Goal: Use online tool/utility: Utilize a website feature to perform a specific function

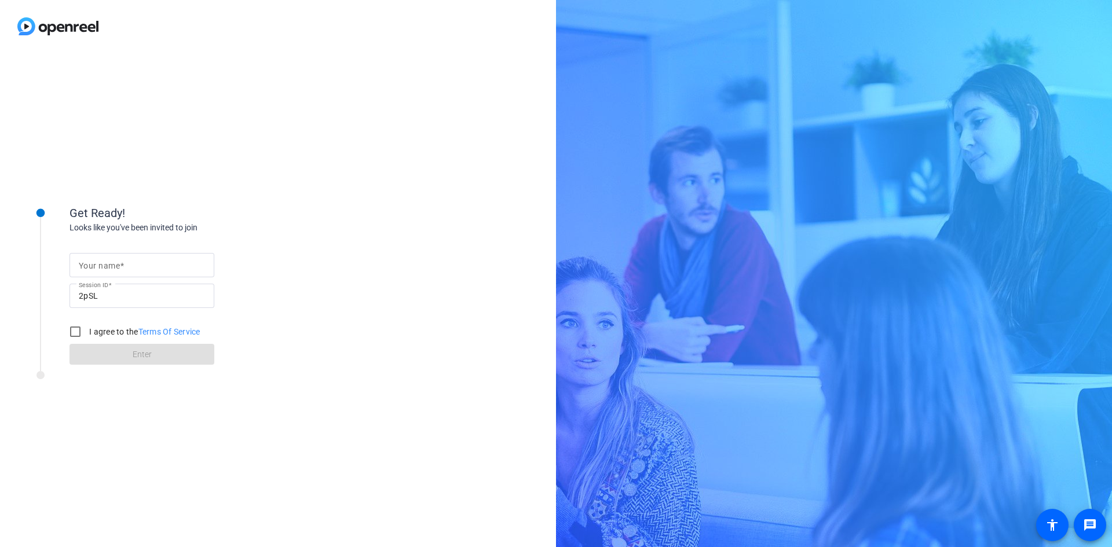
click at [130, 266] on input "Your name" at bounding box center [142, 265] width 126 height 14
type input "[PERSON_NAME]"
click at [75, 335] on input "I agree to the Terms Of Service" at bounding box center [75, 331] width 23 height 23
checkbox input "true"
click at [102, 357] on span at bounding box center [142, 355] width 145 height 28
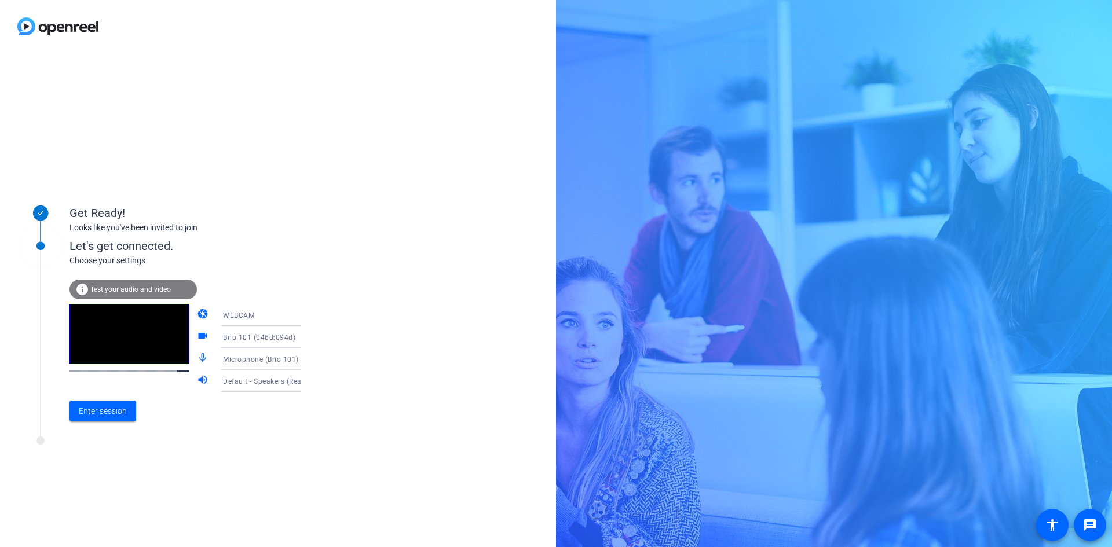
click at [197, 312] on mat-icon "camera" at bounding box center [204, 315] width 14 height 14
click at [197, 334] on mat-icon "videocam" at bounding box center [204, 337] width 14 height 14
click at [197, 365] on mat-icon "mic_none" at bounding box center [204, 359] width 14 height 14
click at [197, 383] on mat-icon "volume_up" at bounding box center [204, 381] width 14 height 14
click at [100, 413] on span "Enter session" at bounding box center [103, 411] width 48 height 12
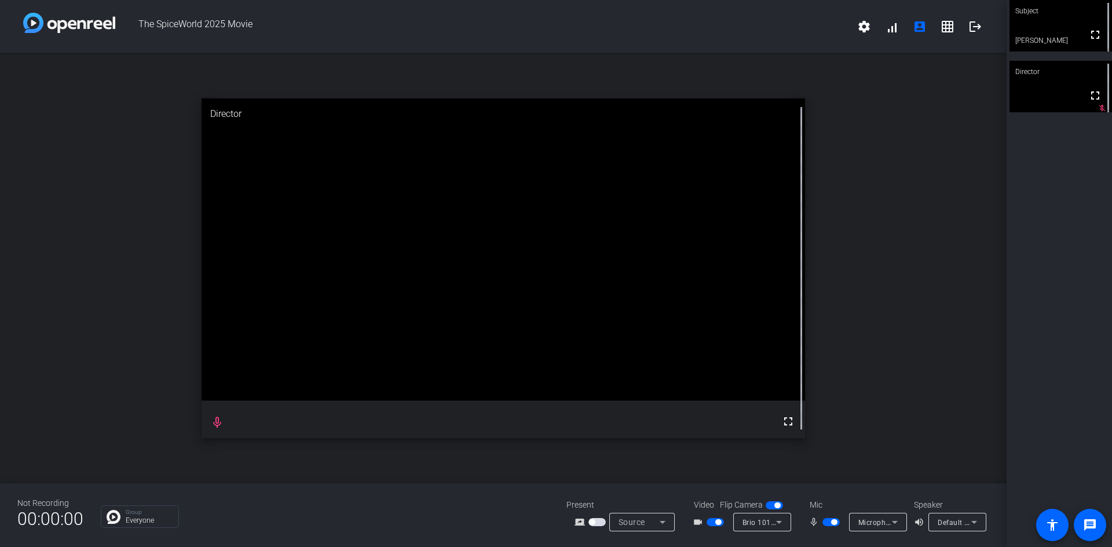
click at [940, 521] on span "Default - Speakers (Realtek(R) Audio)" at bounding box center [1000, 522] width 125 height 9
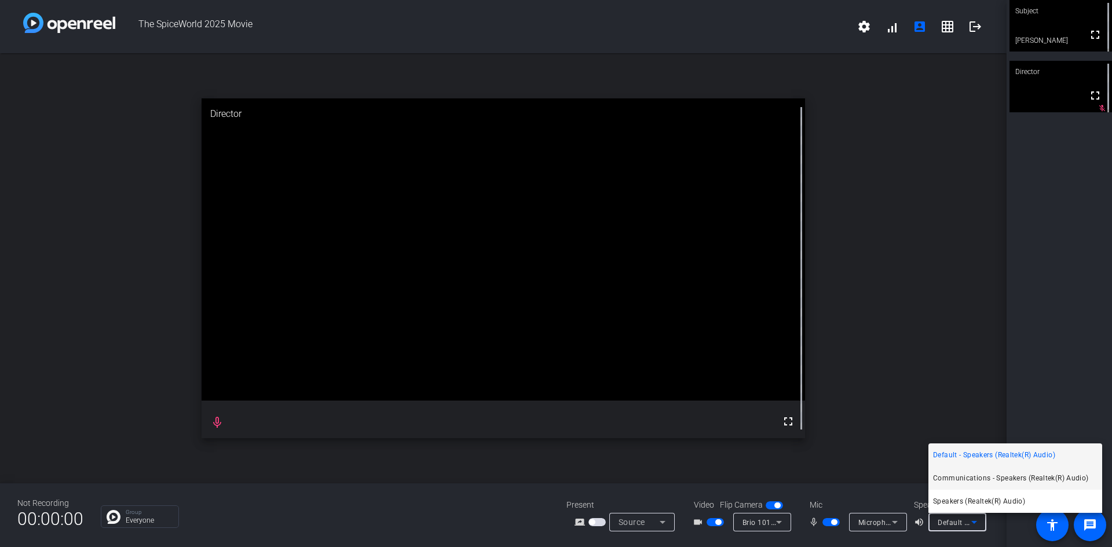
click at [970, 481] on span "Communications - Speakers (Realtek(R) Audio)" at bounding box center [1011, 478] width 156 height 14
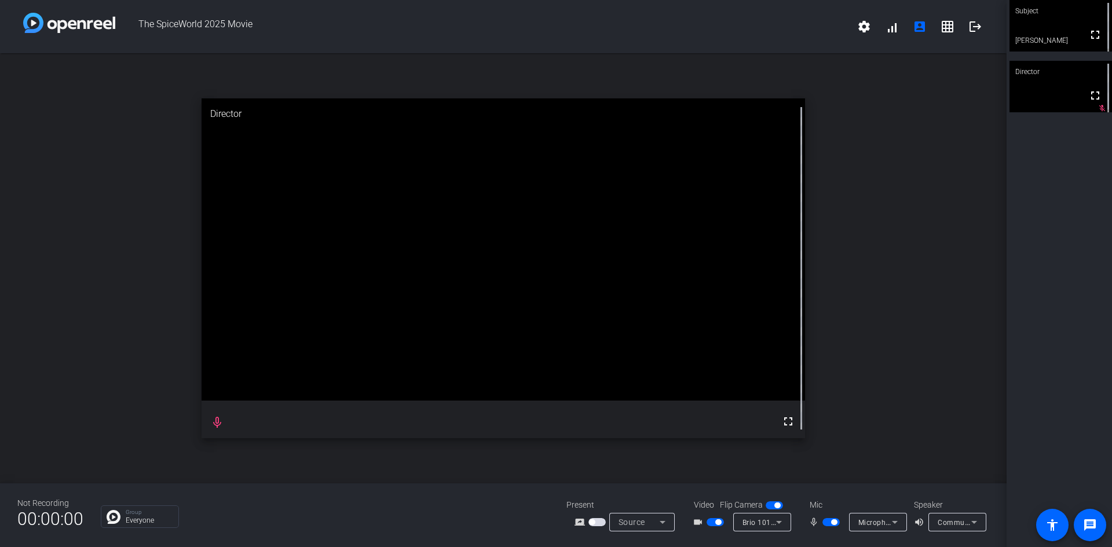
click at [961, 532] on div at bounding box center [957, 538] width 58 height 13
click at [963, 527] on span "Communications - Speakers (Realtek(R) Audio)" at bounding box center [1017, 522] width 159 height 9
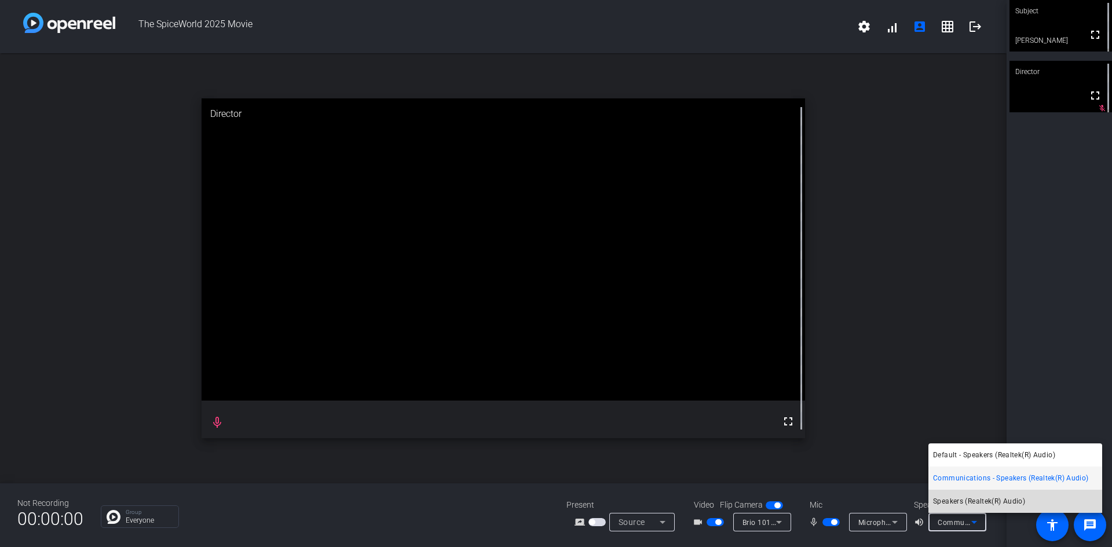
click at [959, 502] on span "Speakers (Realtek(R) Audio)" at bounding box center [979, 502] width 92 height 14
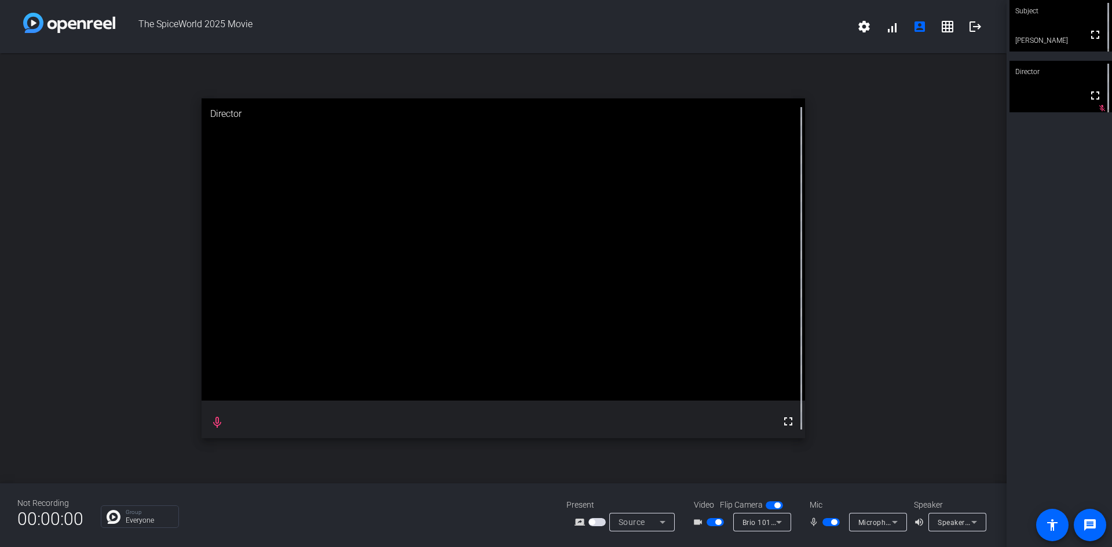
click at [92, 281] on div "open_in_new Director fullscreen mic_none" at bounding box center [503, 268] width 1007 height 430
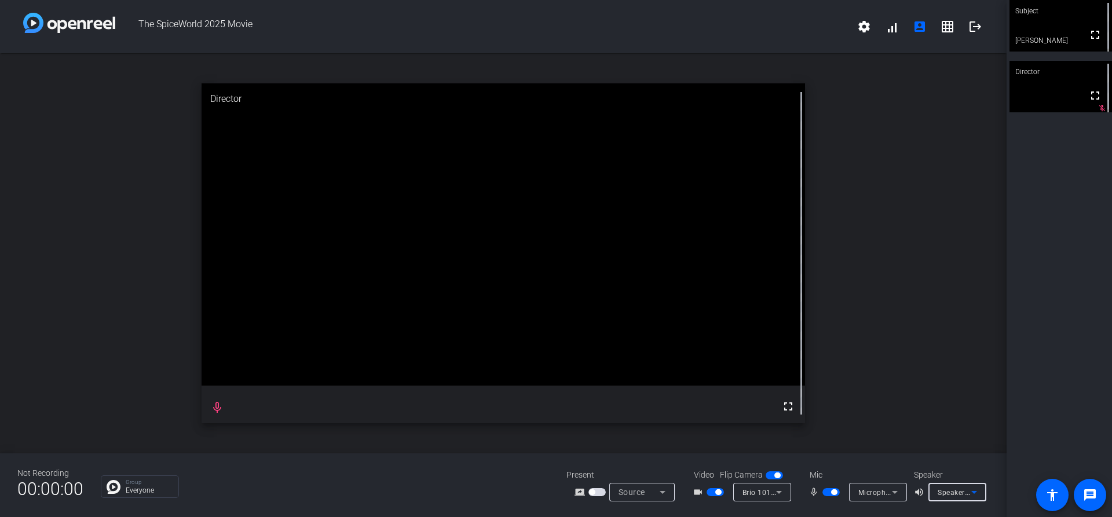
click at [960, 496] on span "Speakers (Realtek(R) Audio)" at bounding box center [985, 492] width 94 height 9
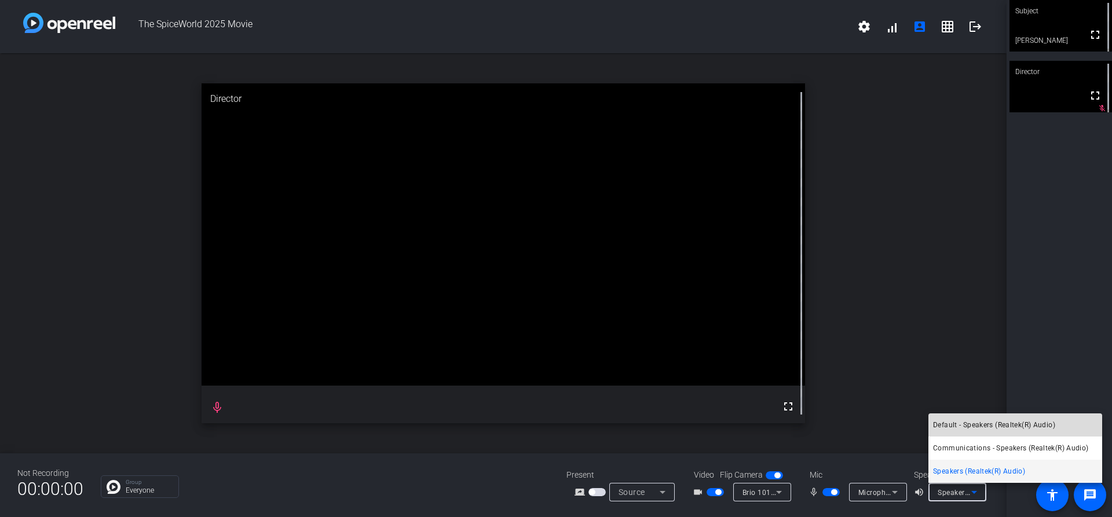
click at [953, 420] on span "Default - Speakers (Realtek(R) Audio)" at bounding box center [994, 425] width 122 height 14
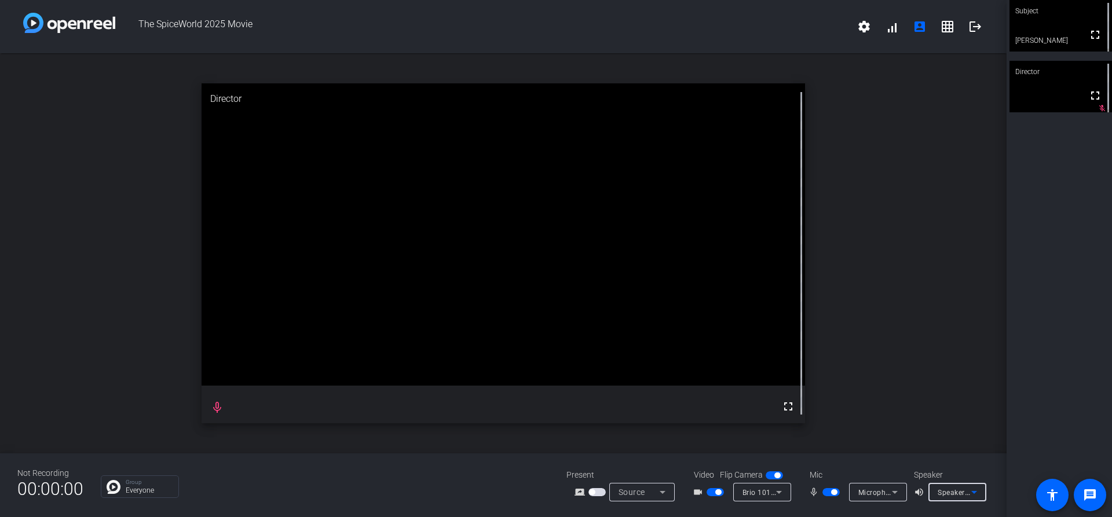
click at [98, 86] on div "open_in_new Director fullscreen mic_none" at bounding box center [503, 253] width 1007 height 400
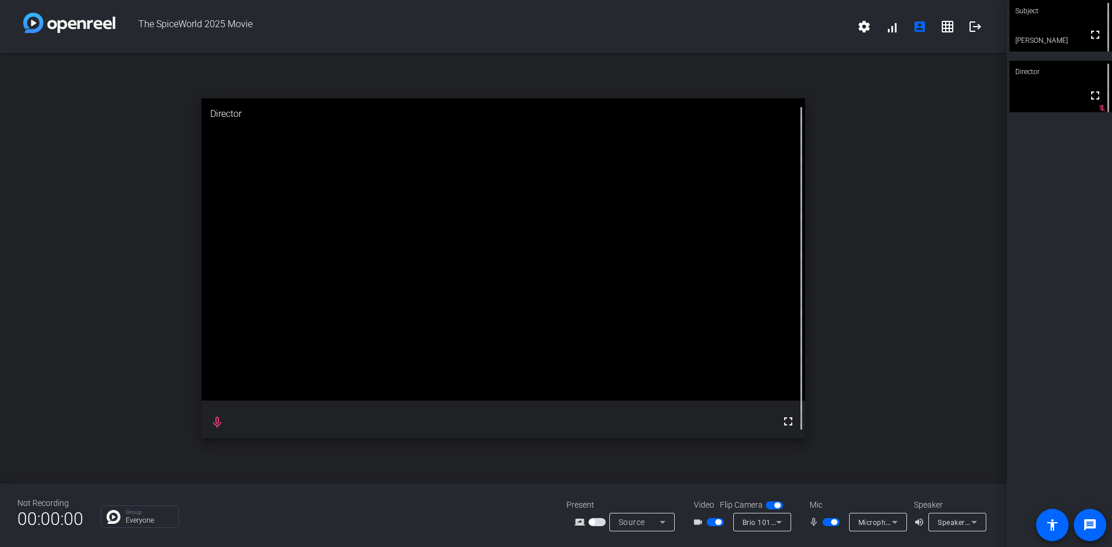
click at [950, 524] on span "Speakers (Realtek(R) Audio)" at bounding box center [985, 522] width 94 height 9
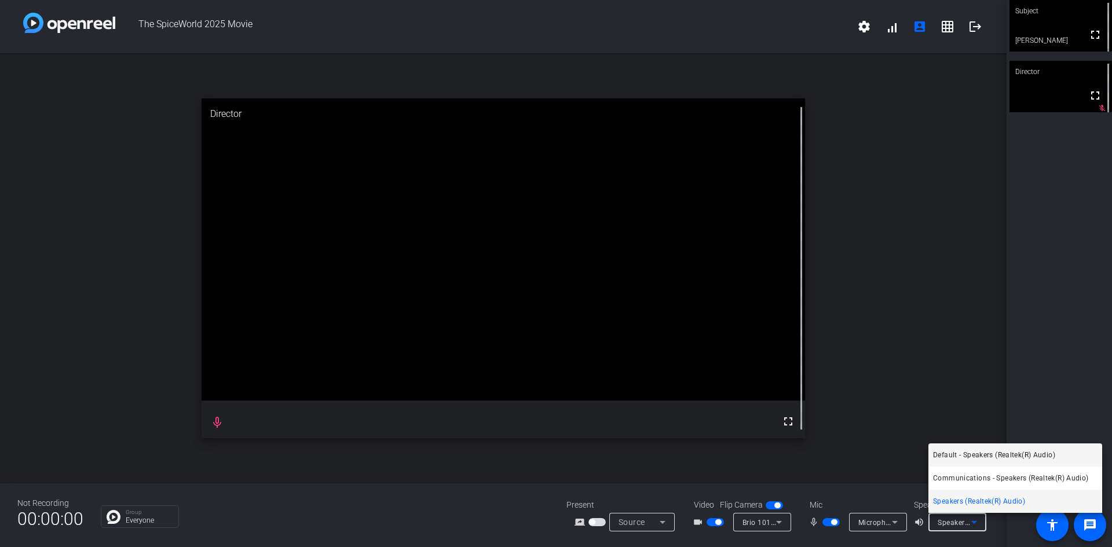
click at [979, 457] on span "Default - Speakers (Realtek(R) Audio)" at bounding box center [994, 455] width 122 height 14
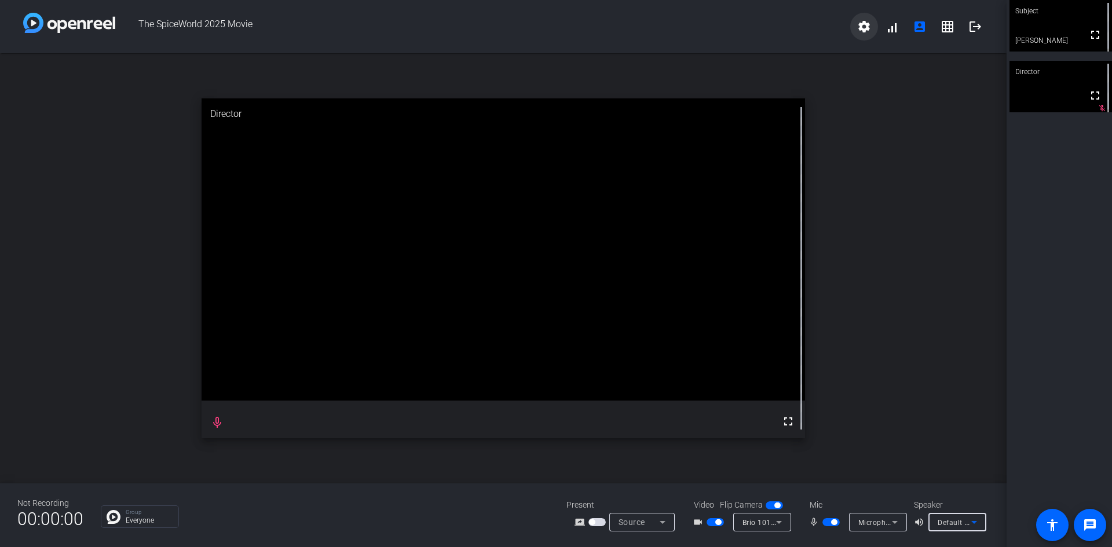
click at [863, 27] on mat-icon "settings" at bounding box center [864, 27] width 14 height 14
click at [963, 59] on div at bounding box center [556, 273] width 1112 height 547
click at [955, 513] on div "Speaker volume_up Default - Speakers (Realtek(R) Audio)" at bounding box center [949, 515] width 70 height 32
click at [958, 519] on span "Default - Speakers (Realtek(R) Audio)" at bounding box center [1000, 522] width 125 height 9
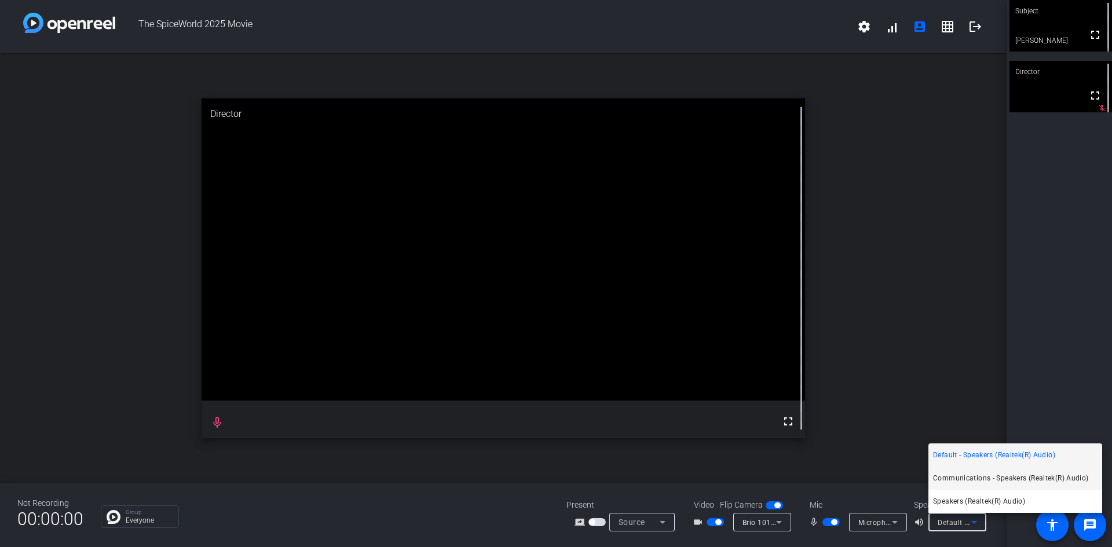
click at [974, 482] on span "Communications - Speakers (Realtek(R) Audio)" at bounding box center [1011, 478] width 156 height 14
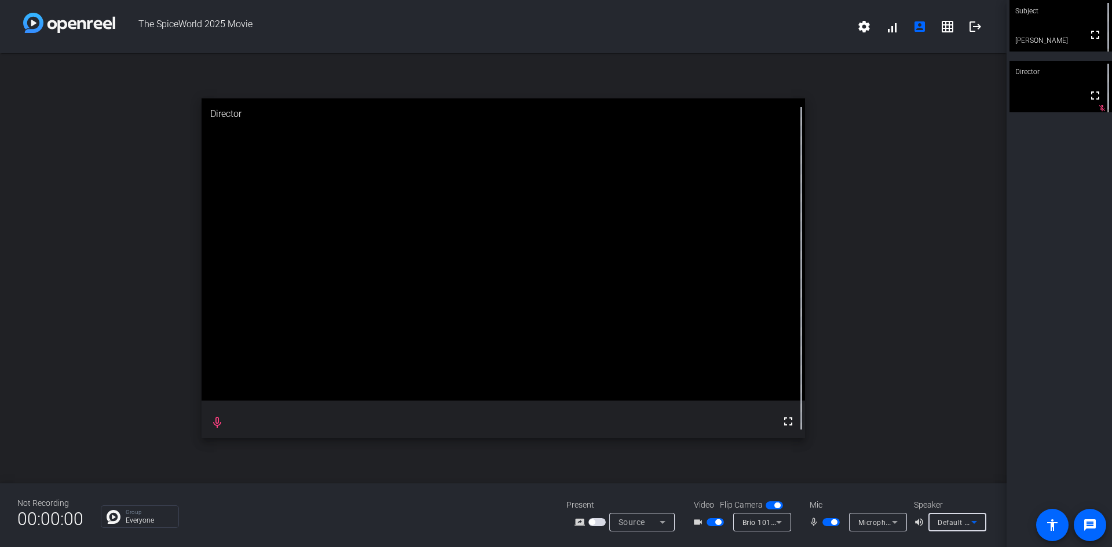
click at [966, 531] on div "Default - Speakers (Realtek(R) Audio)" at bounding box center [957, 522] width 39 height 19
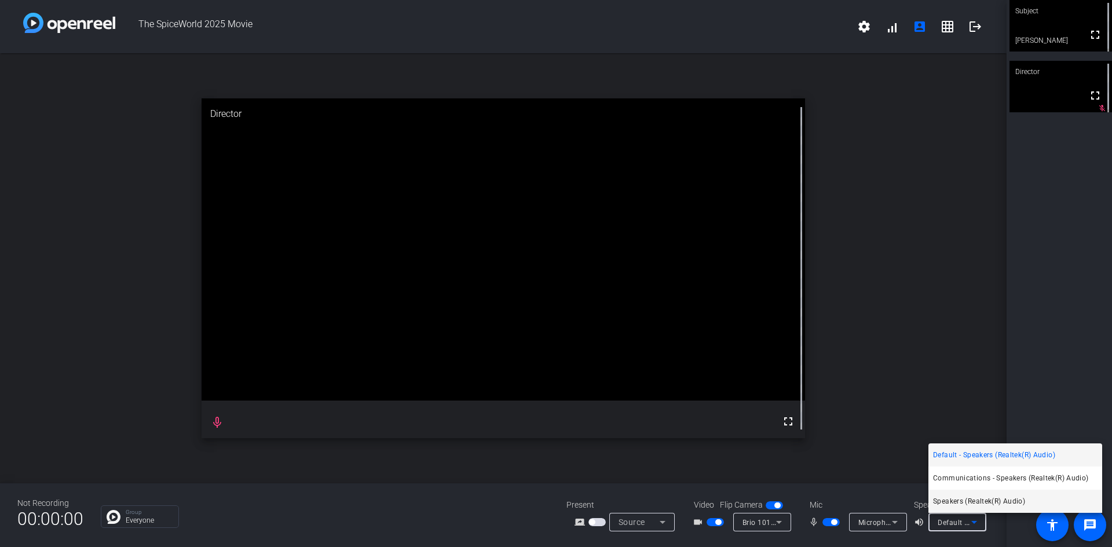
click at [967, 503] on span "Speakers (Realtek(R) Audio)" at bounding box center [979, 502] width 92 height 14
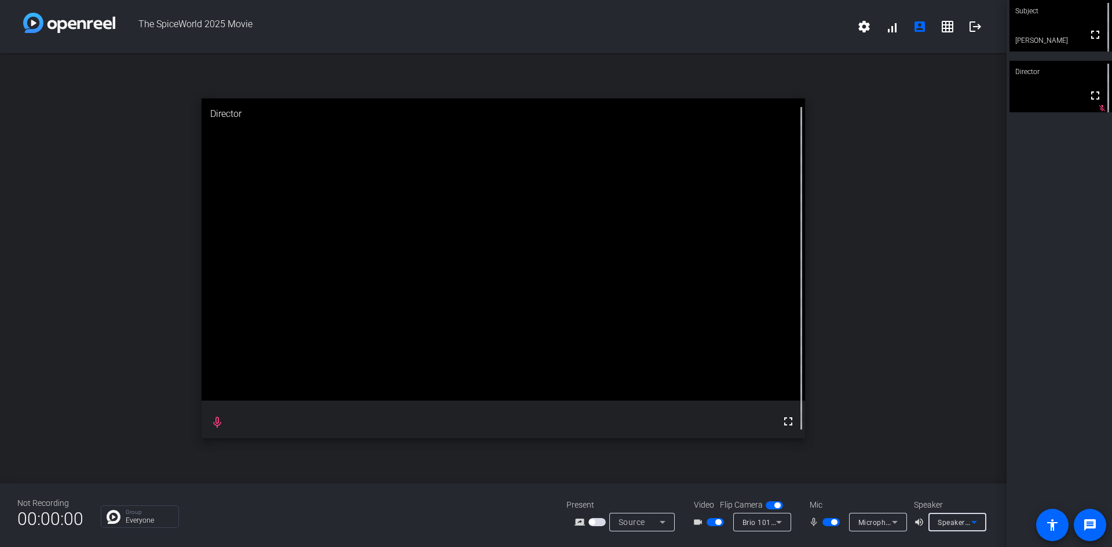
click at [954, 519] on span "Speakers (Realtek(R) Audio)" at bounding box center [985, 522] width 94 height 9
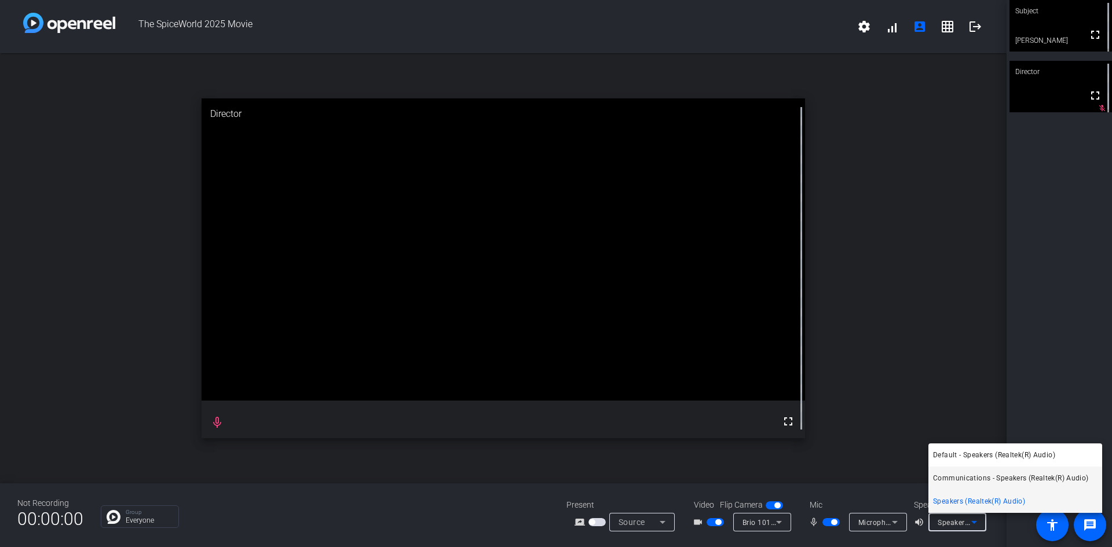
click at [968, 477] on span "Communications - Speakers (Realtek(R) Audio)" at bounding box center [1011, 478] width 156 height 14
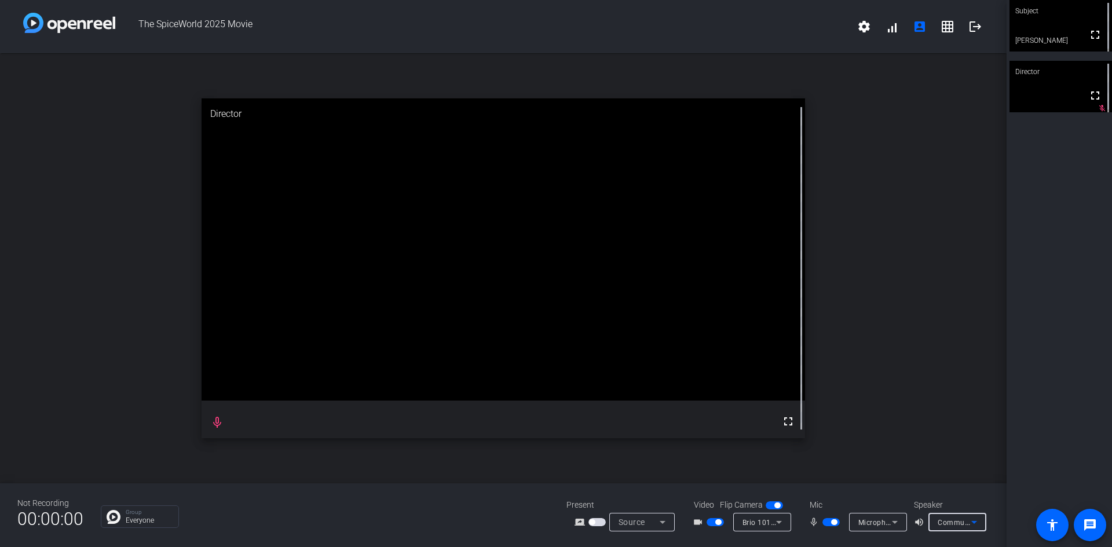
click at [954, 523] on span "Communications - Speakers (Realtek(R) Audio)" at bounding box center [1017, 522] width 159 height 9
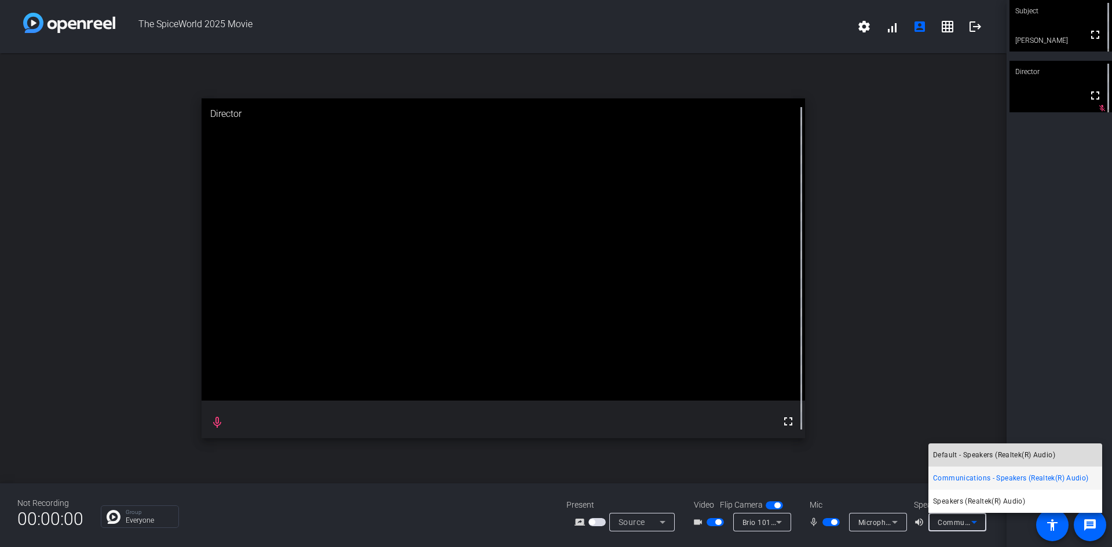
click at [962, 459] on span "Default - Speakers (Realtek(R) Audio)" at bounding box center [994, 455] width 122 height 14
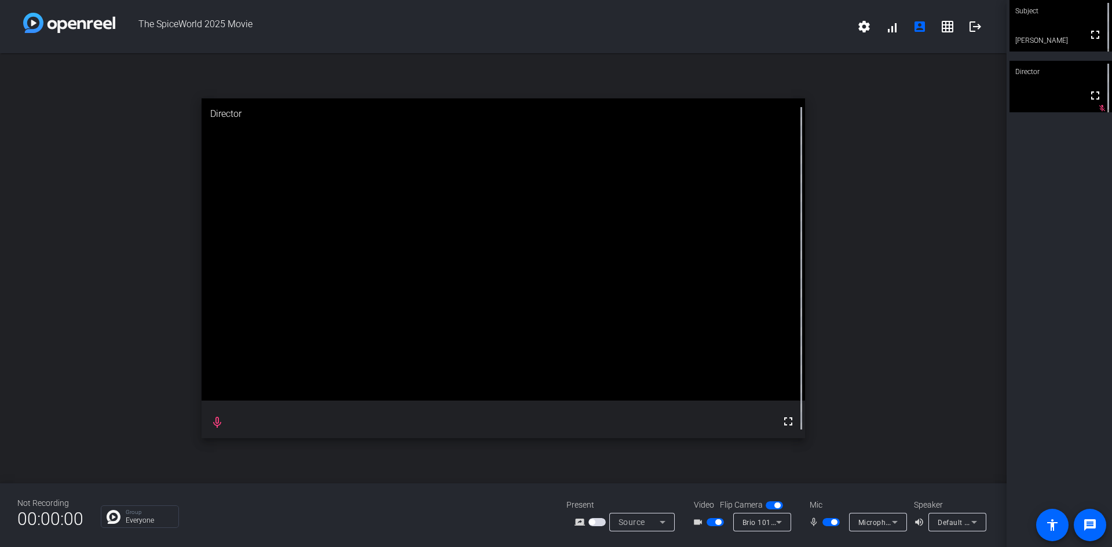
click at [959, 520] on span "Default - Speakers (Realtek(R) Audio)" at bounding box center [1000, 522] width 125 height 9
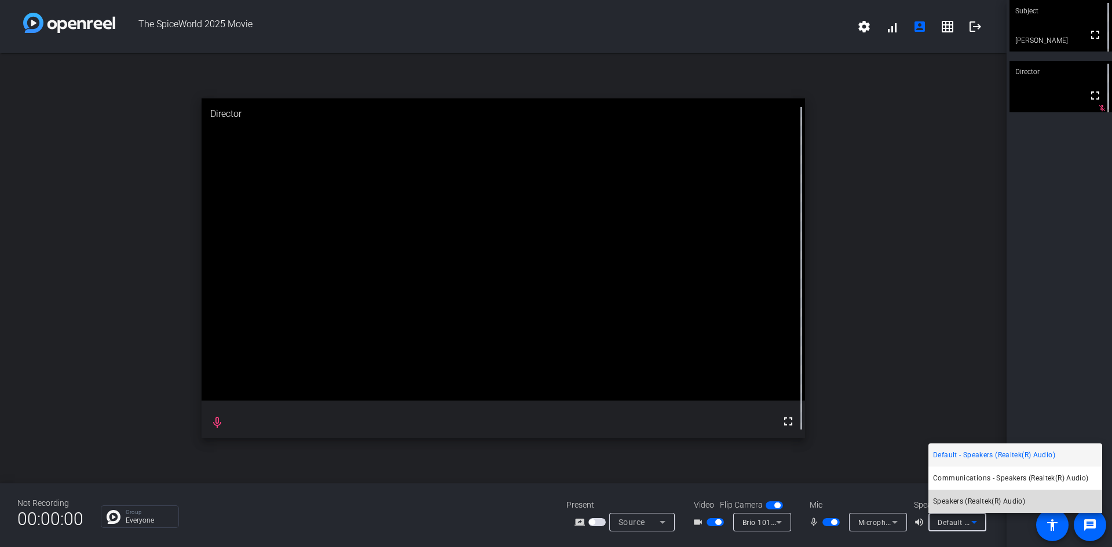
click at [967, 502] on span "Speakers (Realtek(R) Audio)" at bounding box center [979, 502] width 92 height 14
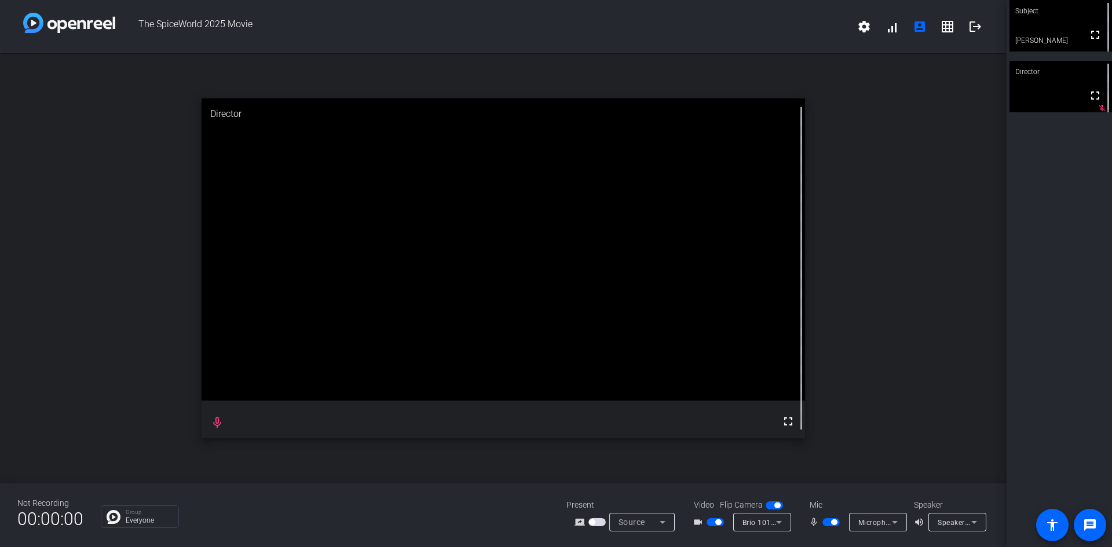
click at [891, 488] on div "Not Recording 00:00:00 Group Everyone Present screen_share_outline Source Video…" at bounding box center [503, 516] width 1007 height 64
click at [916, 522] on mat-icon "volume_up" at bounding box center [921, 522] width 14 height 14
click at [132, 217] on div "open_in_new Director fullscreen mic_none" at bounding box center [503, 268] width 1007 height 430
click at [60, 242] on div "open_in_new Director fullscreen mic_none" at bounding box center [503, 268] width 1007 height 430
click at [636, 523] on span "Source" at bounding box center [632, 522] width 27 height 9
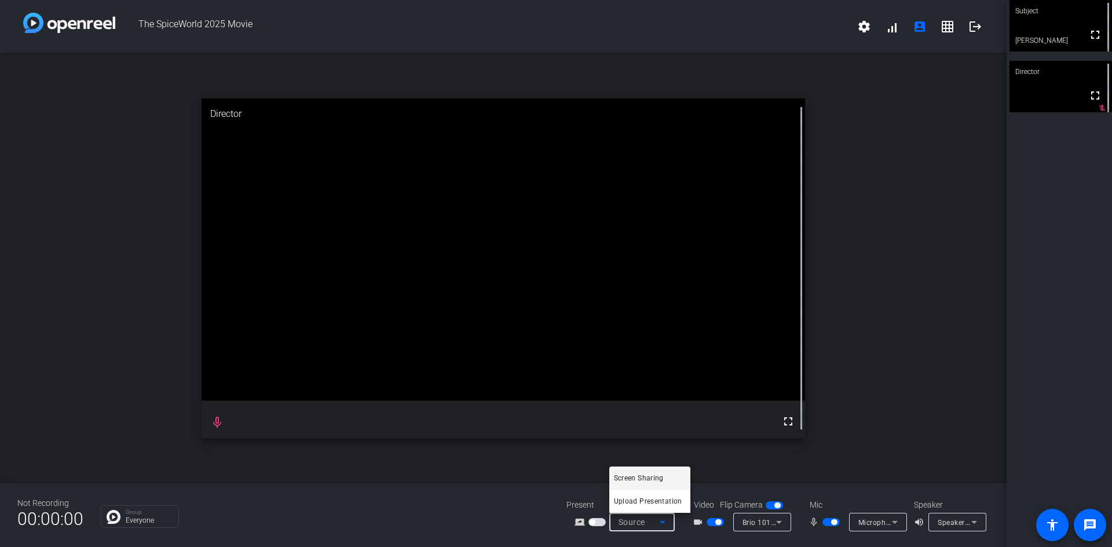
click at [638, 523] on div at bounding box center [556, 273] width 1112 height 547
click at [758, 525] on span "Brio 101 (046d:094d)" at bounding box center [778, 522] width 72 height 9
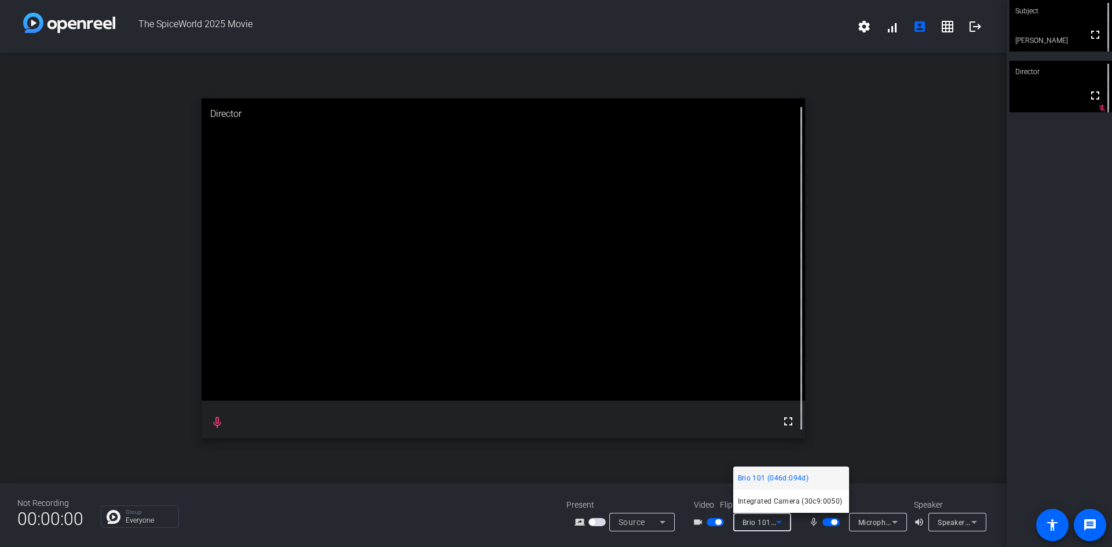
click at [758, 525] on div at bounding box center [556, 273] width 1112 height 547
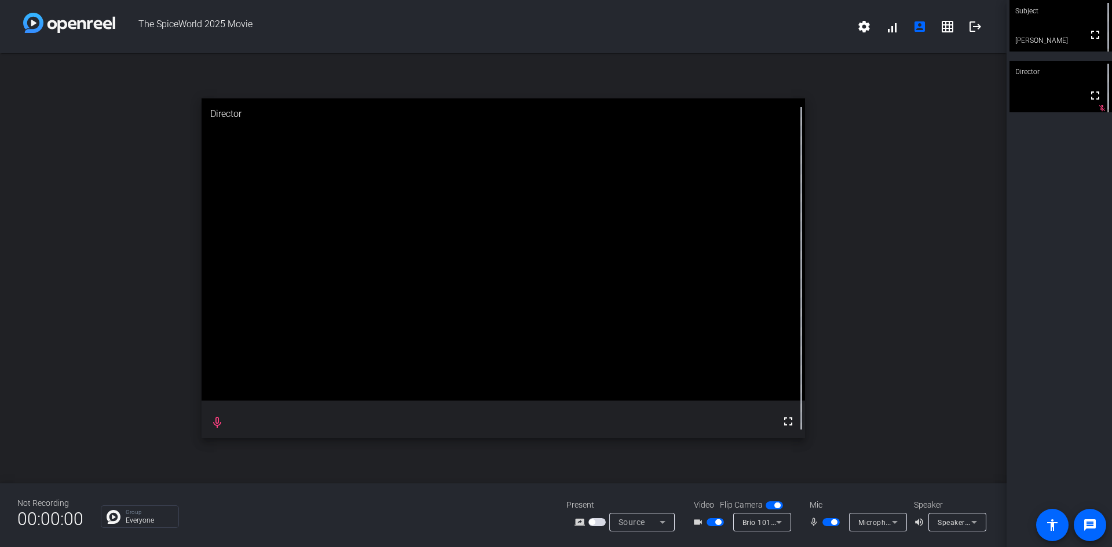
click at [894, 525] on icon at bounding box center [895, 522] width 14 height 14
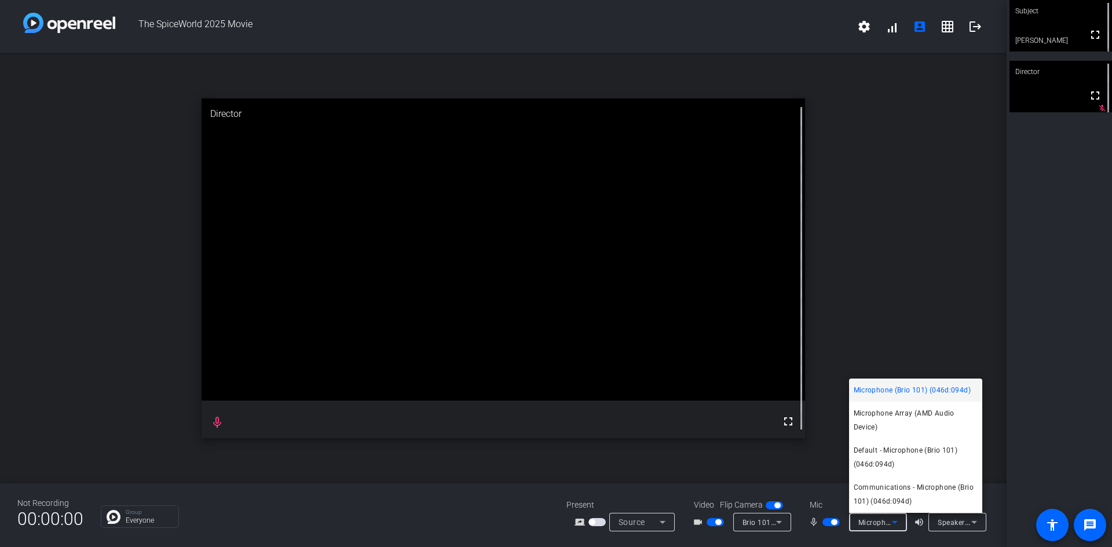
click at [894, 525] on div at bounding box center [556, 273] width 1112 height 547
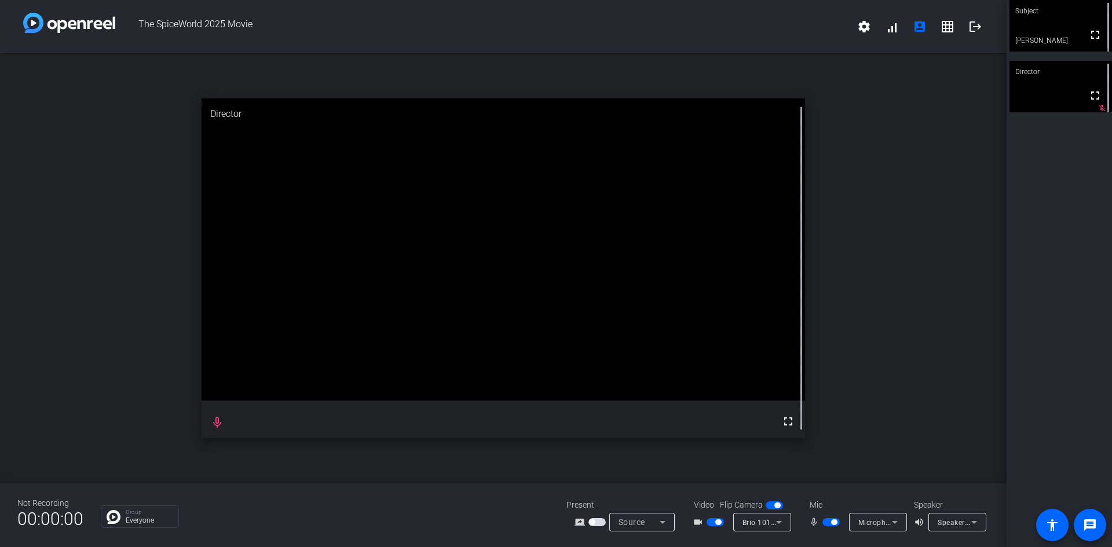
click at [941, 521] on span "Speakers (Realtek(R) Audio)" at bounding box center [985, 522] width 94 height 9
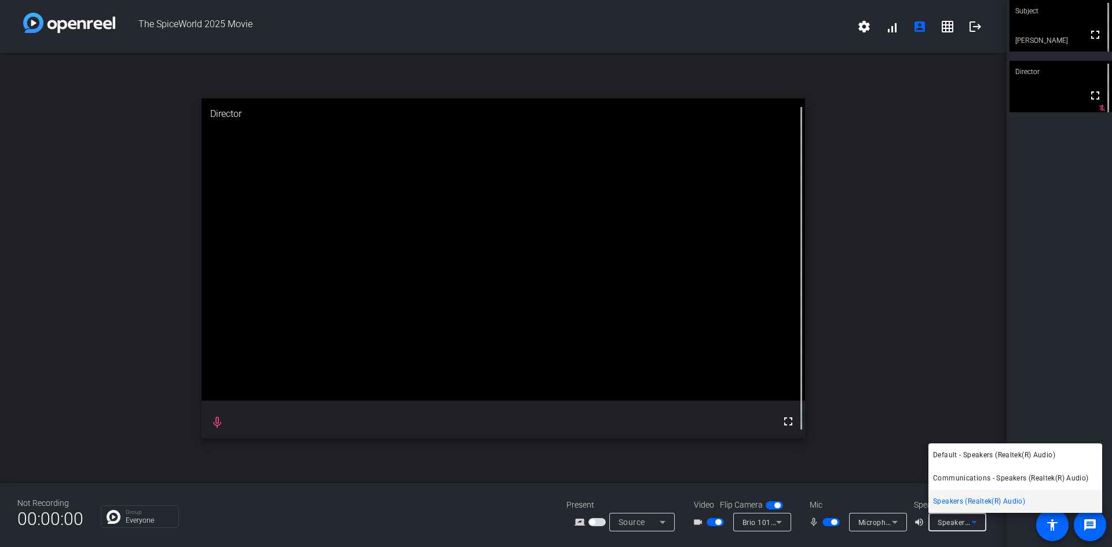
click at [952, 525] on div at bounding box center [556, 273] width 1112 height 547
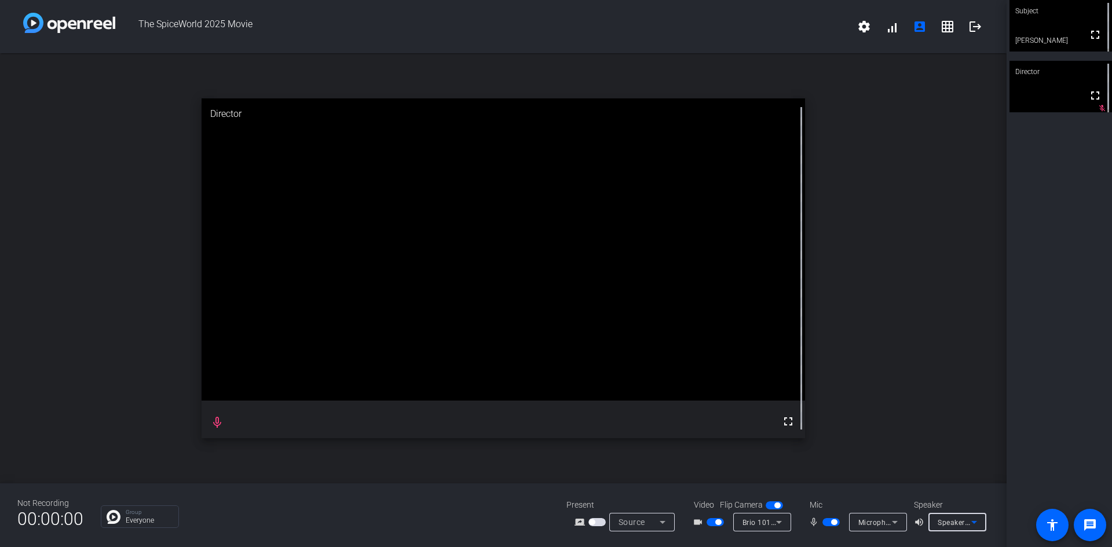
click at [949, 525] on span "Speakers (Realtek(R) Audio)" at bounding box center [985, 522] width 94 height 9
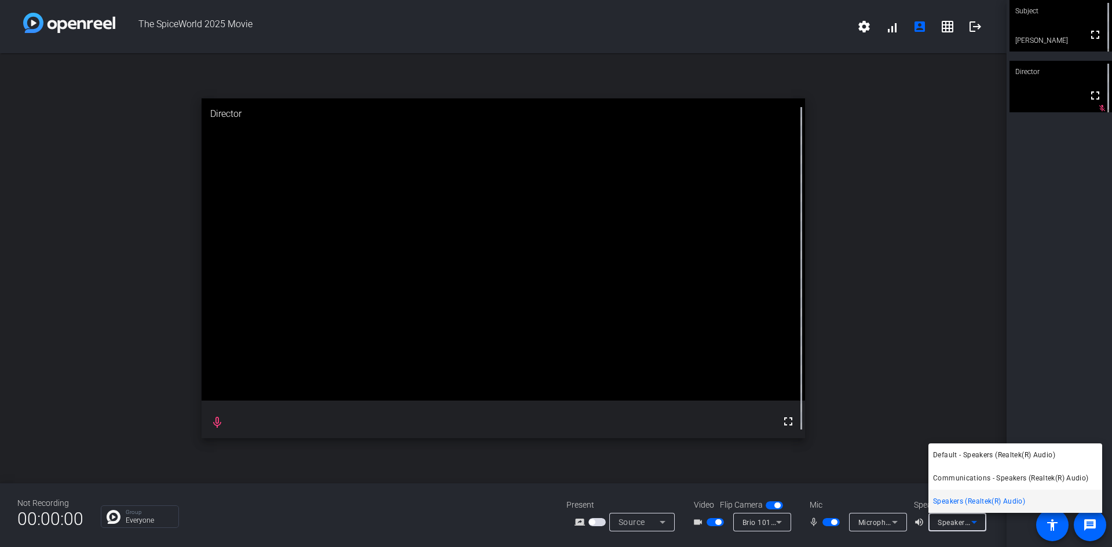
click at [949, 525] on div at bounding box center [556, 273] width 1112 height 547
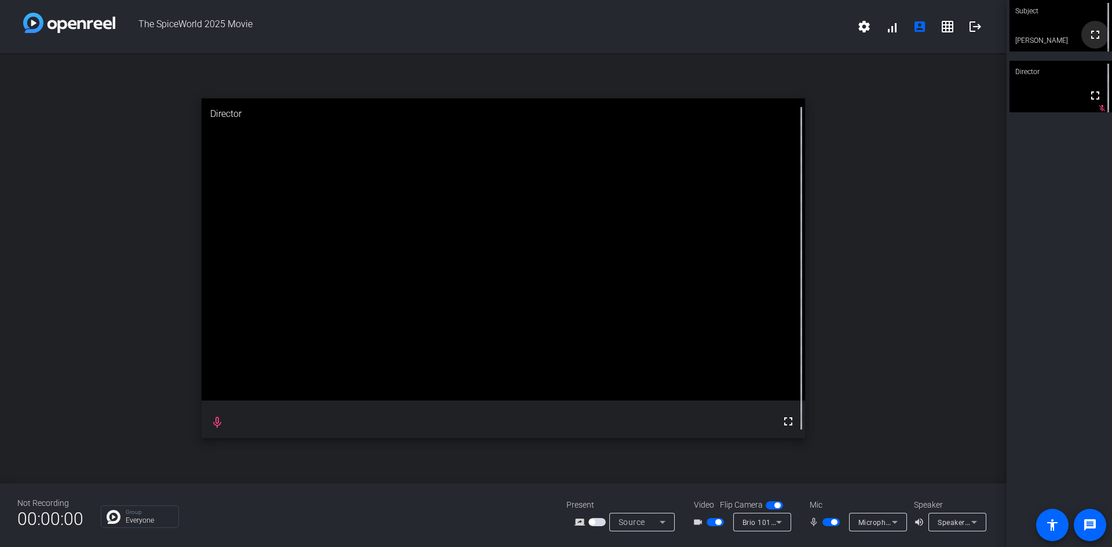
click at [1081, 31] on span at bounding box center [1095, 35] width 28 height 28
click at [948, 24] on mat-icon "grid_on" at bounding box center [948, 27] width 14 height 14
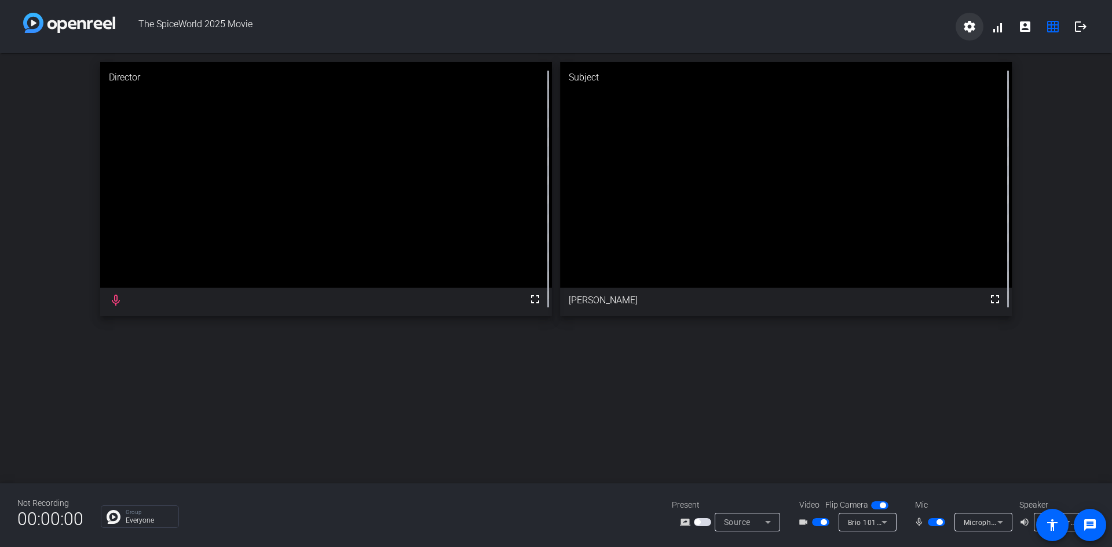
click at [965, 25] on mat-icon "settings" at bounding box center [970, 27] width 14 height 14
click at [1054, 26] on div at bounding box center [556, 273] width 1112 height 547
click at [998, 30] on span at bounding box center [997, 27] width 28 height 28
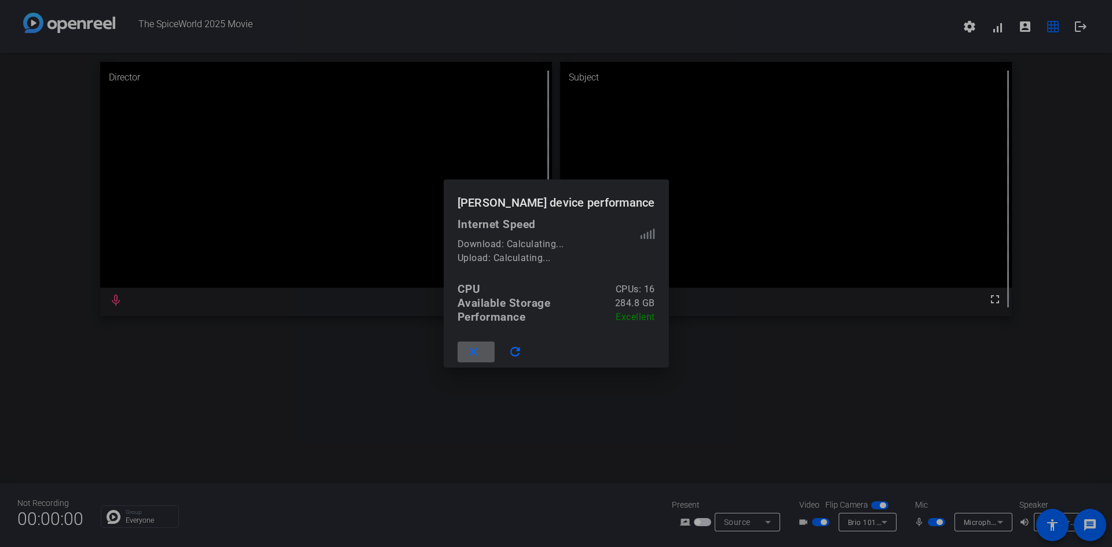
click at [971, 178] on div at bounding box center [556, 273] width 1112 height 547
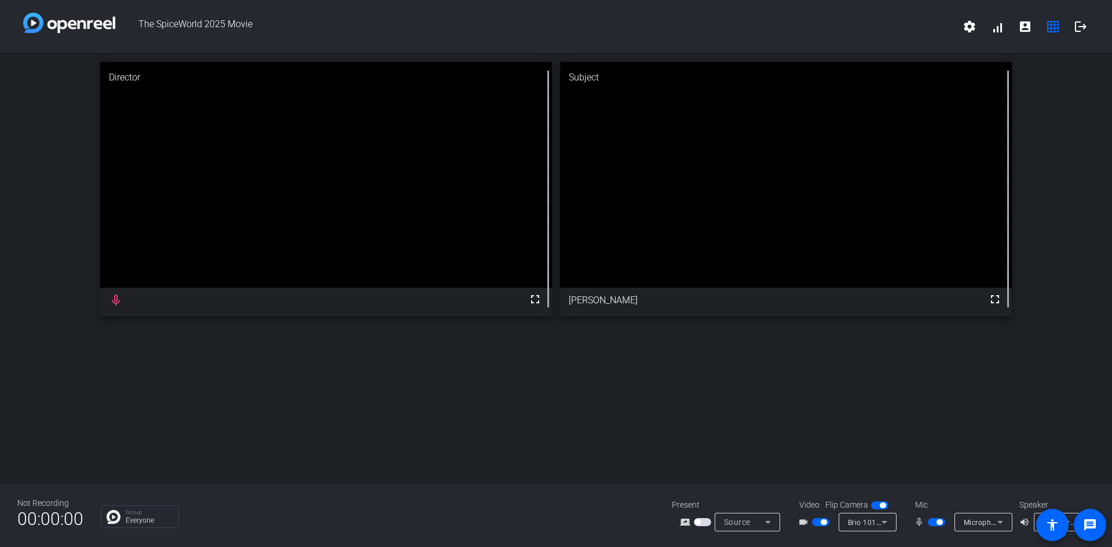
click at [1022, 360] on div "Director fullscreen mic_none Subject fullscreen Ryan Dice" at bounding box center [556, 268] width 1112 height 430
click at [1088, 522] on mat-icon "message" at bounding box center [1090, 525] width 14 height 14
click at [932, 522] on span "button" at bounding box center [936, 522] width 17 height 8
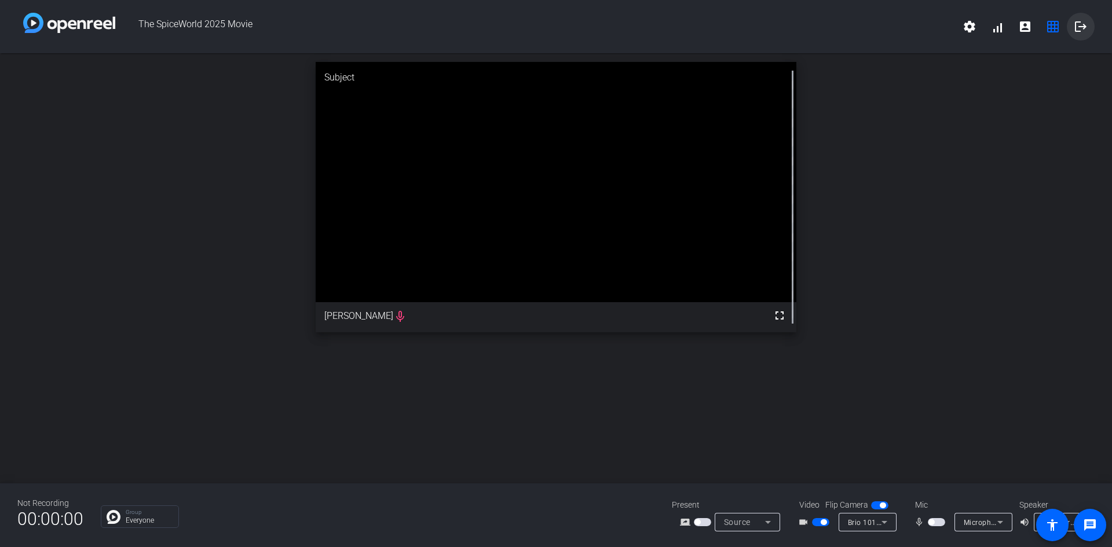
click at [1084, 25] on mat-icon "logout" at bounding box center [1081, 27] width 14 height 14
